Goal: Use online tool/utility: Utilize a website feature to perform a specific function

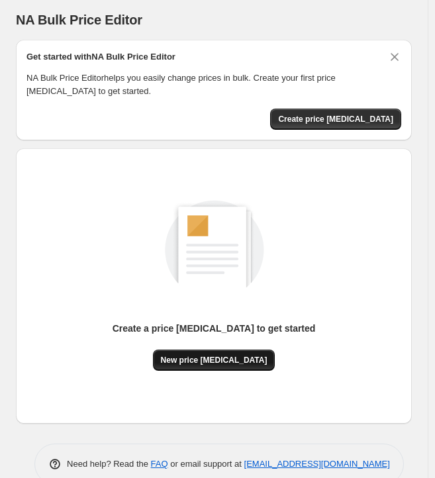
click at [228, 365] on span "New price [MEDICAL_DATA]" at bounding box center [214, 360] width 107 height 11
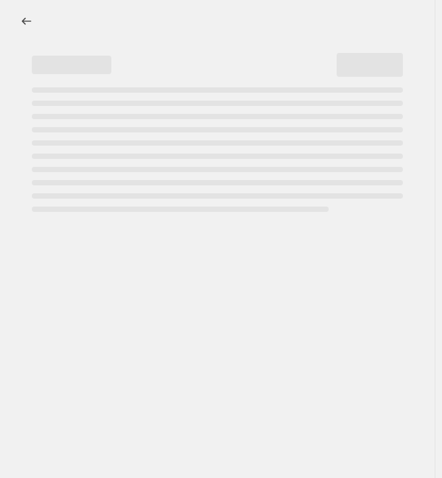
select select "percentage"
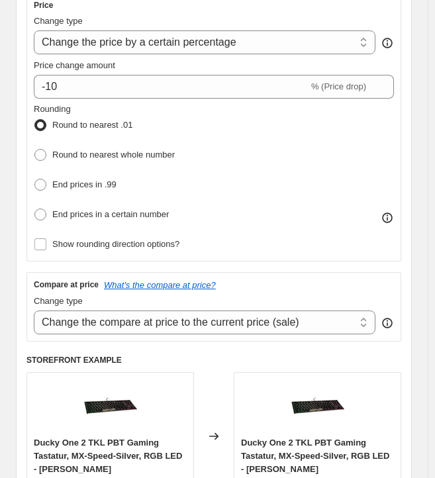
scroll to position [298, 0]
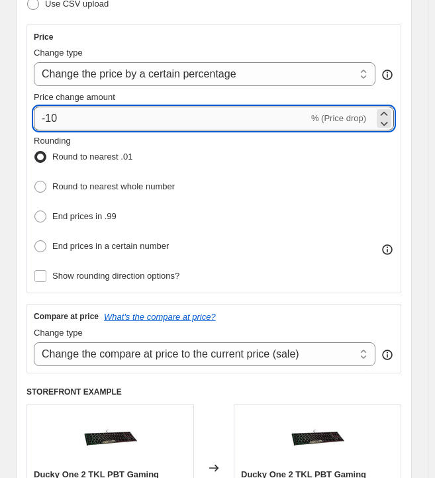
click at [113, 120] on input "-10" at bounding box center [171, 119] width 275 height 24
type input "-1"
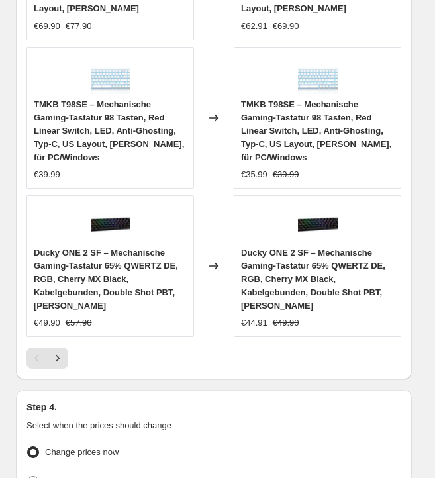
scroll to position [1623, 0]
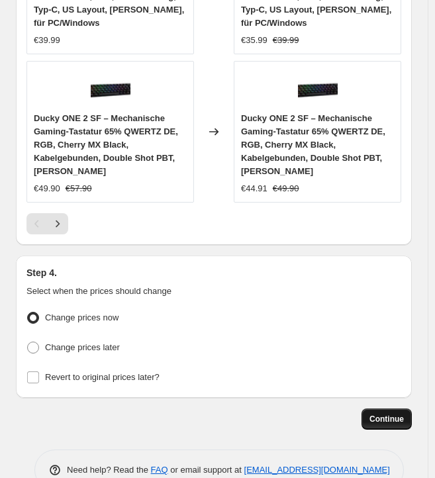
type input "-30"
click at [388, 409] on button "Continue" at bounding box center [387, 419] width 50 height 21
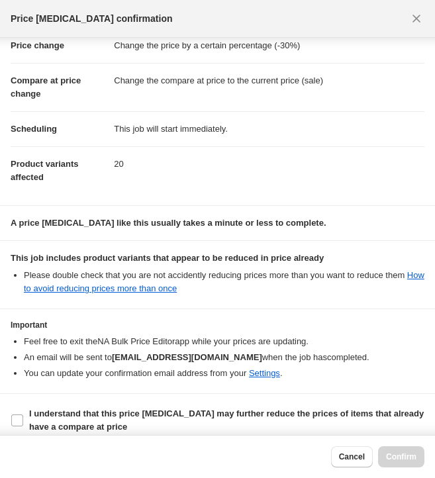
scroll to position [44, 0]
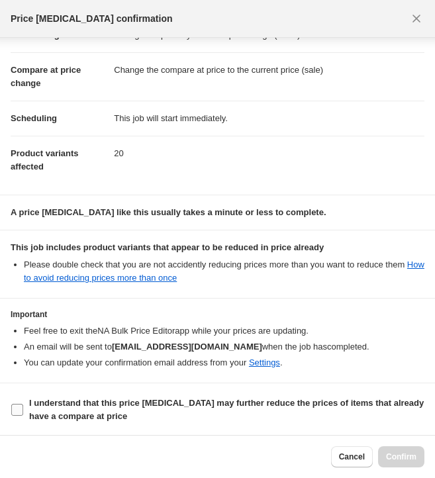
click at [38, 407] on b "I understand that this price [MEDICAL_DATA] may further reduce the prices of it…" at bounding box center [226, 409] width 395 height 23
click at [23, 407] on input "I understand that this price [MEDICAL_DATA] may further reduce the prices of it…" at bounding box center [17, 410] width 12 height 12
checkbox input "true"
click at [404, 453] on span "Confirm" at bounding box center [401, 457] width 30 height 11
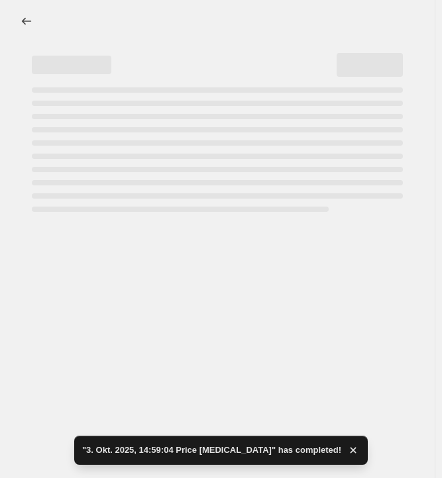
select select "percentage"
